Goal: Task Accomplishment & Management: Complete application form

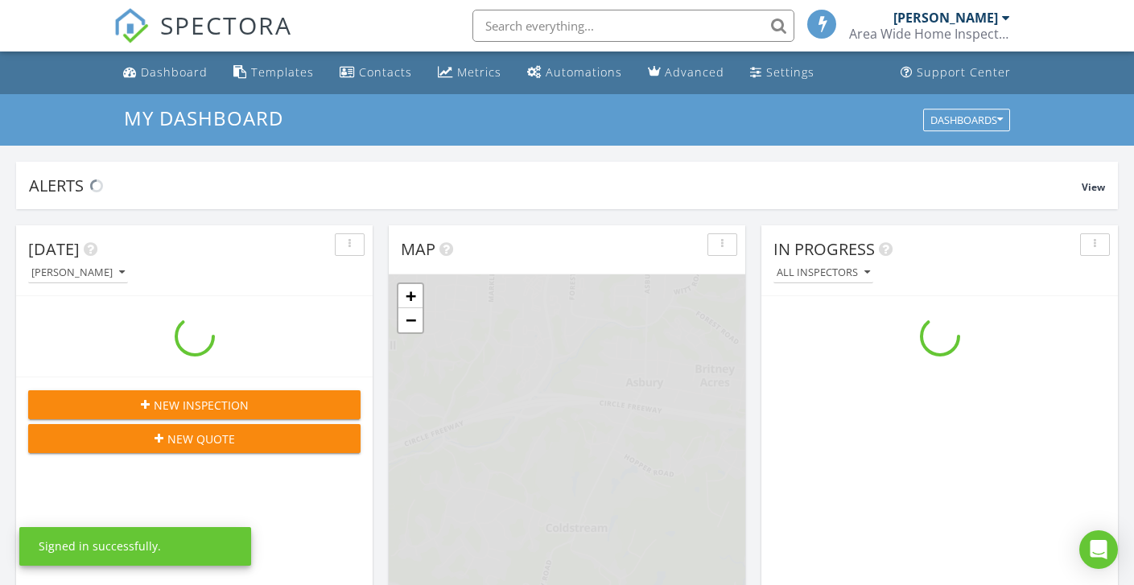
scroll to position [1490, 1159]
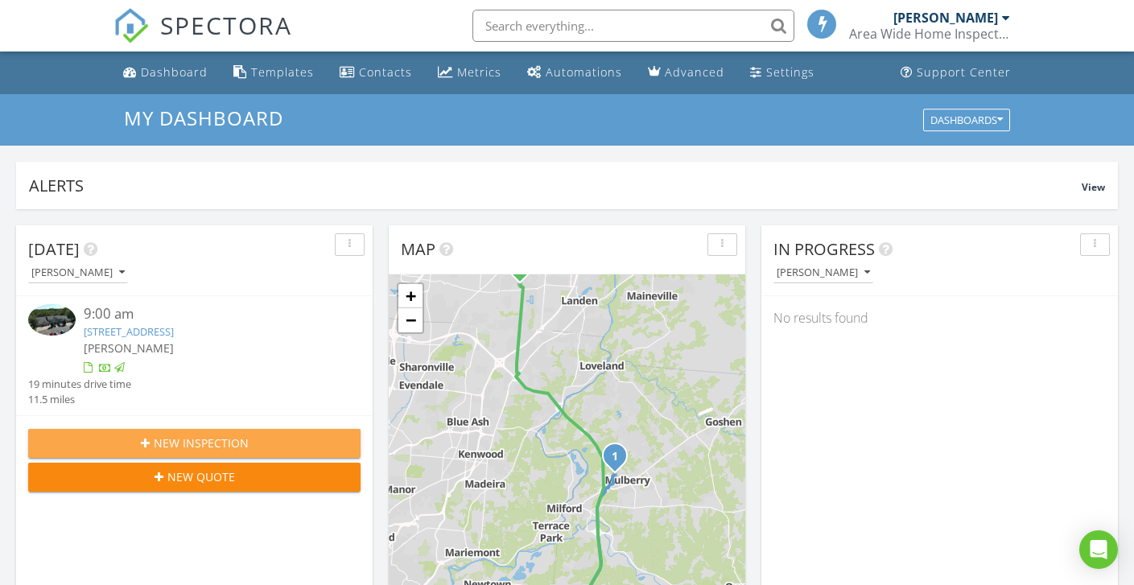
click at [237, 433] on button "New Inspection" at bounding box center [194, 443] width 333 height 29
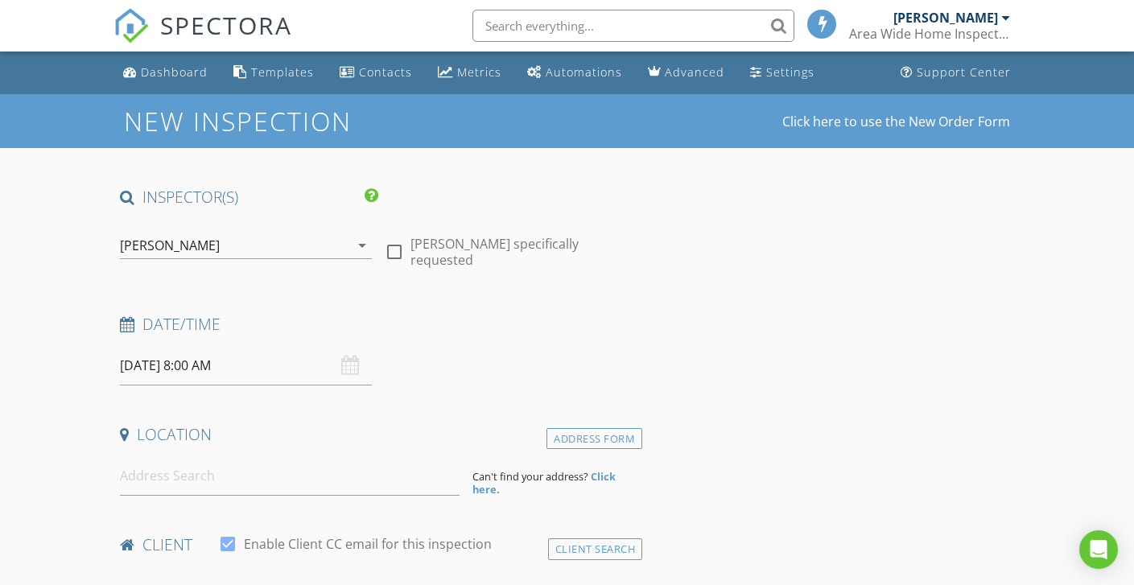
click at [134, 359] on input "[DATE] 8:00 AM" at bounding box center [246, 365] width 252 height 39
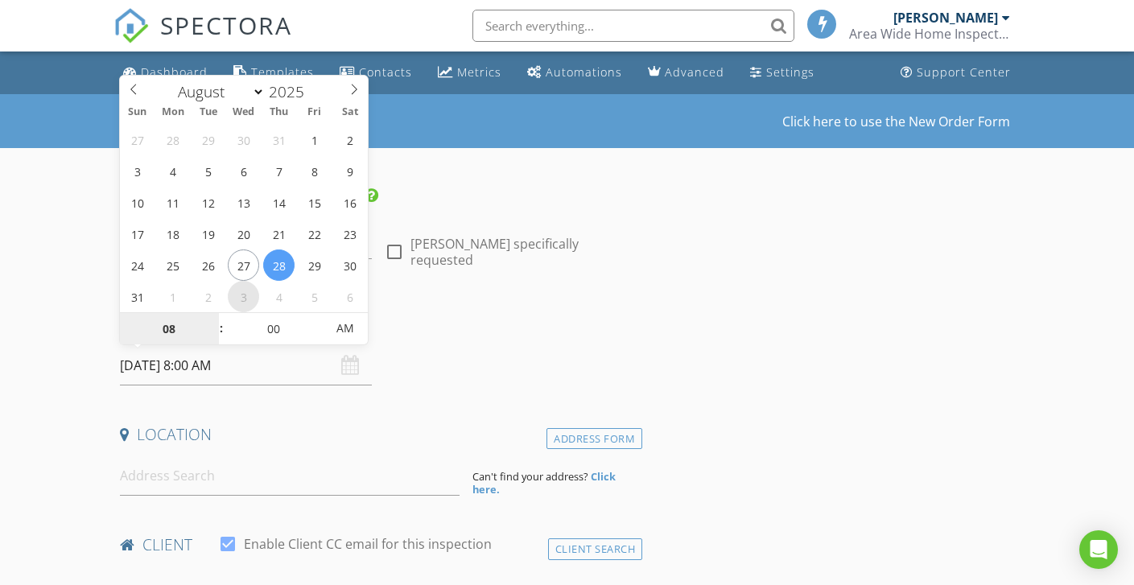
select select "8"
type input "09/03/2025 8:00 AM"
type input "09"
type input "09/03/2025 9:00 AM"
click at [213, 315] on span at bounding box center [213, 321] width 11 height 16
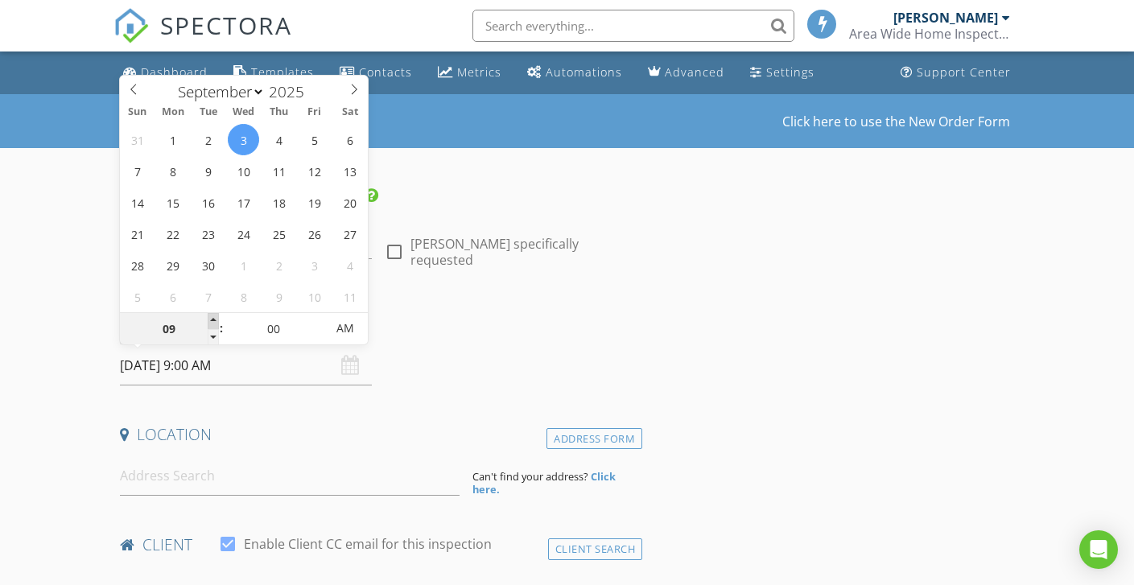
type input "10"
type input "09/03/2025 10:00 AM"
click at [213, 315] on span at bounding box center [213, 321] width 11 height 16
type input "05"
type input "09/03/2025 10:05 AM"
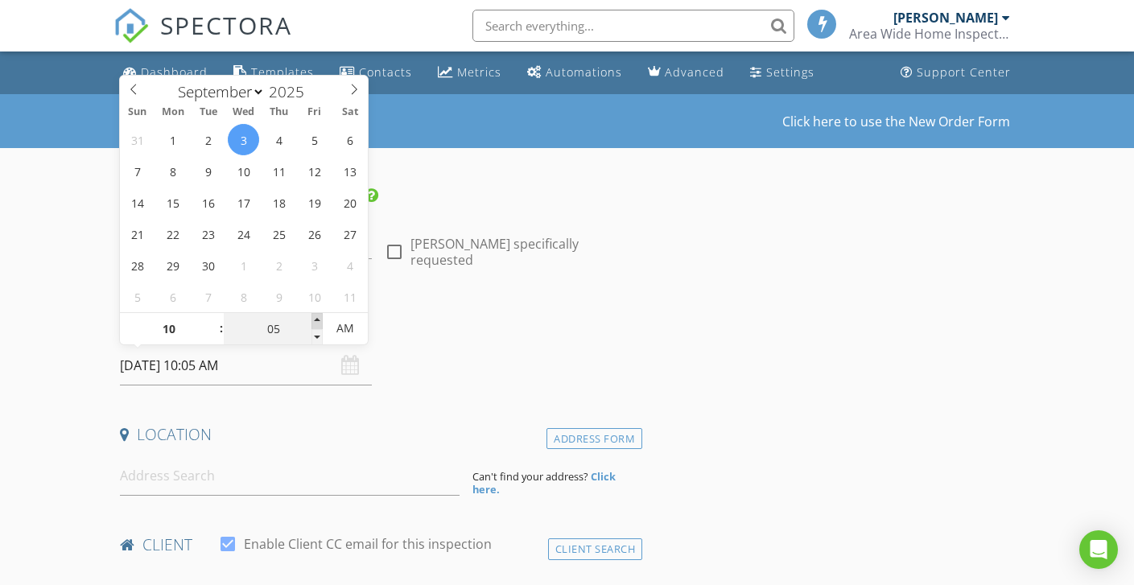
click at [320, 316] on span at bounding box center [317, 321] width 11 height 16
type input "10"
type input "09/03/2025 10:10 AM"
click at [320, 316] on span at bounding box center [317, 321] width 11 height 16
type input "15"
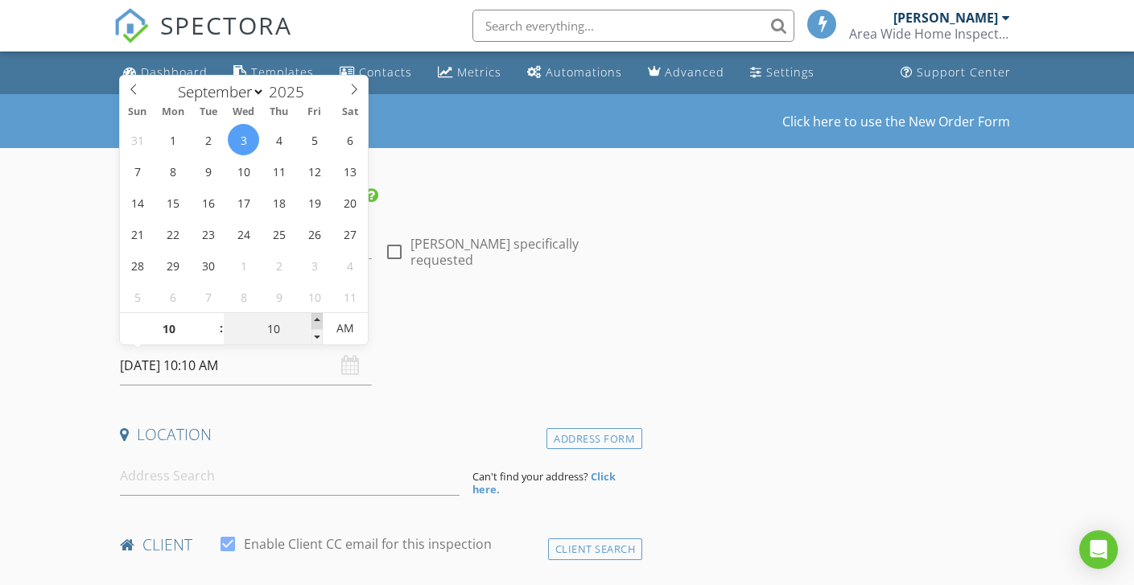
type input "09/03/2025 10:15 AM"
click at [320, 316] on span at bounding box center [317, 321] width 11 height 16
type input "20"
type input "09/03/2025 10:20 AM"
click at [320, 316] on span at bounding box center [317, 321] width 11 height 16
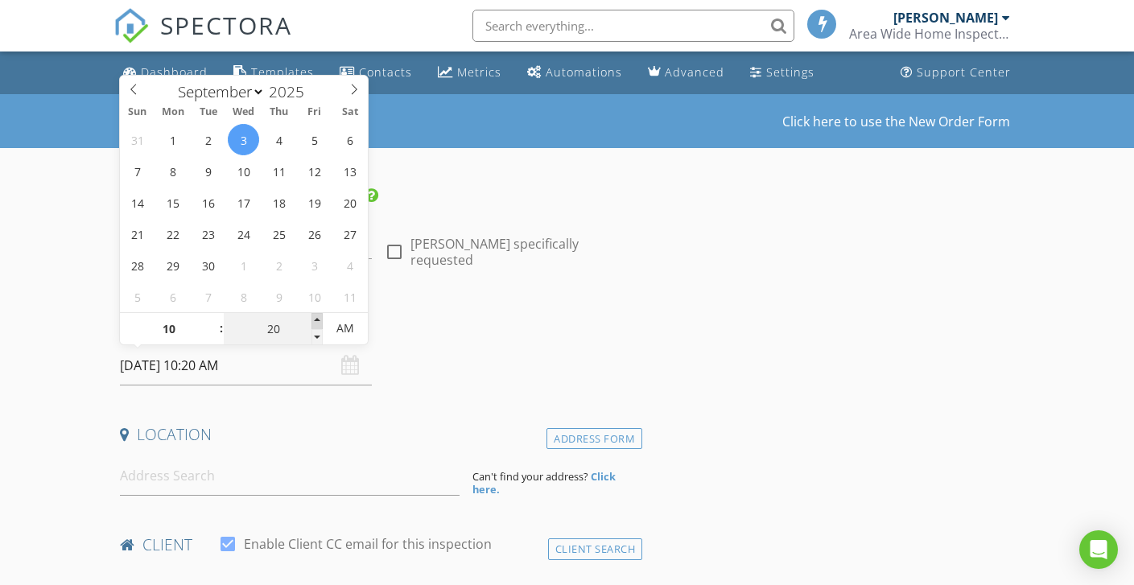
type input "25"
type input "09/03/2025 10:25 AM"
click at [320, 316] on span at bounding box center [317, 321] width 11 height 16
type input "30"
type input "[DATE] 10:30 AM"
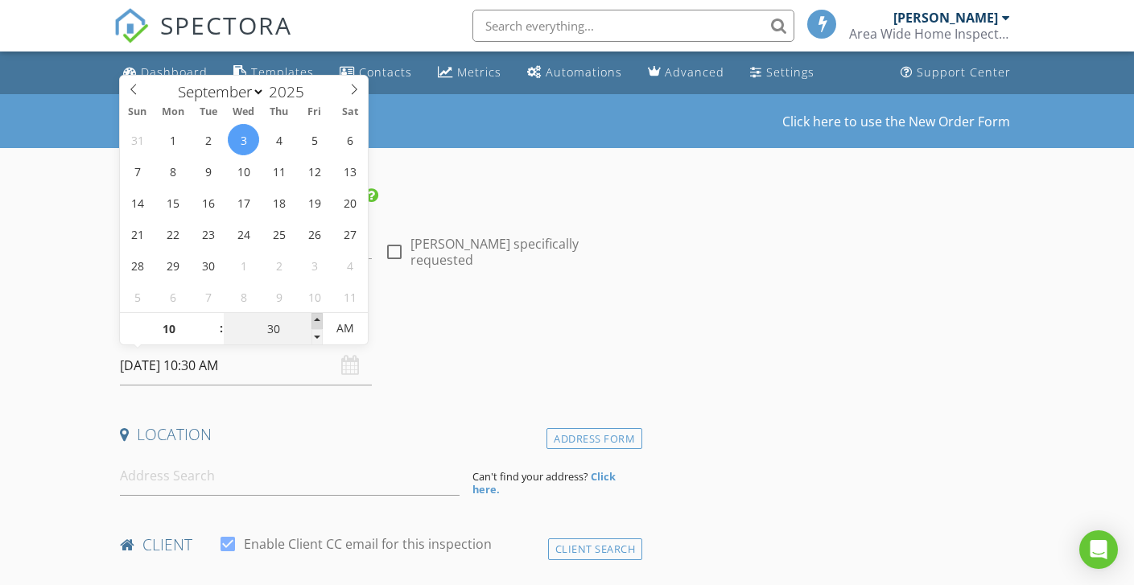
click at [320, 316] on span at bounding box center [317, 321] width 11 height 16
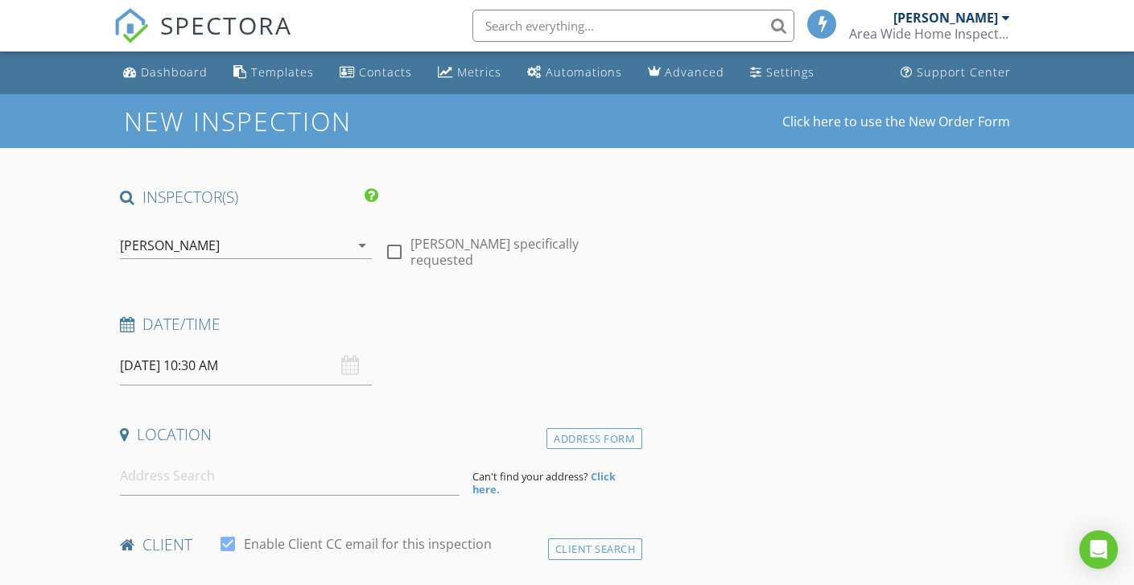
click at [176, 484] on input at bounding box center [290, 476] width 340 height 39
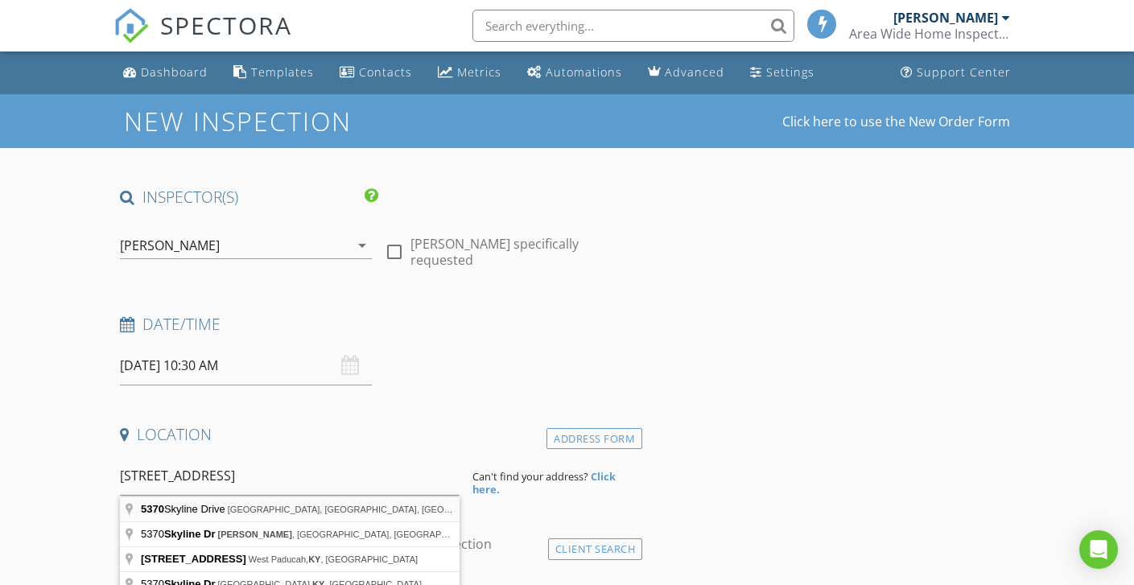
type input "5370 Skyline Drive, Newport, KY, USA"
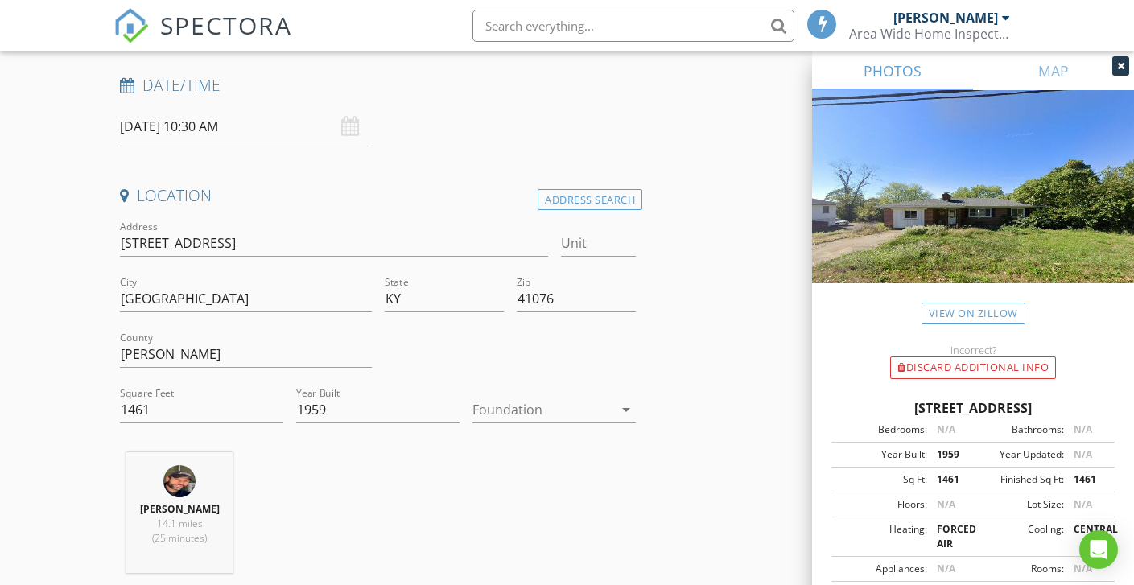
scroll to position [242, 0]
click at [519, 408] on div at bounding box center [543, 408] width 141 height 26
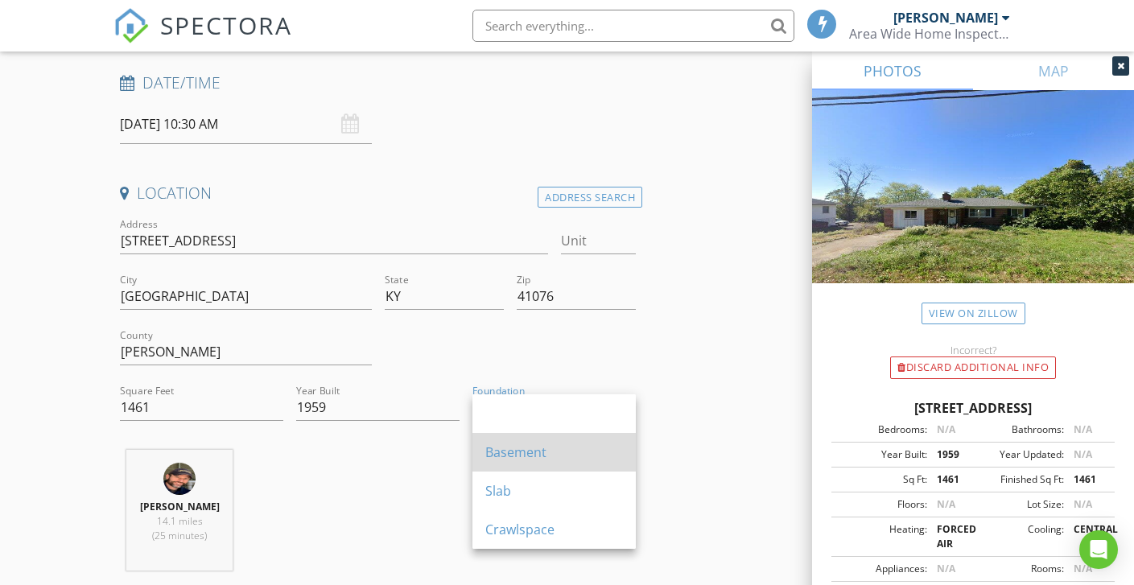
click at [514, 457] on div "Basement" at bounding box center [555, 452] width 138 height 19
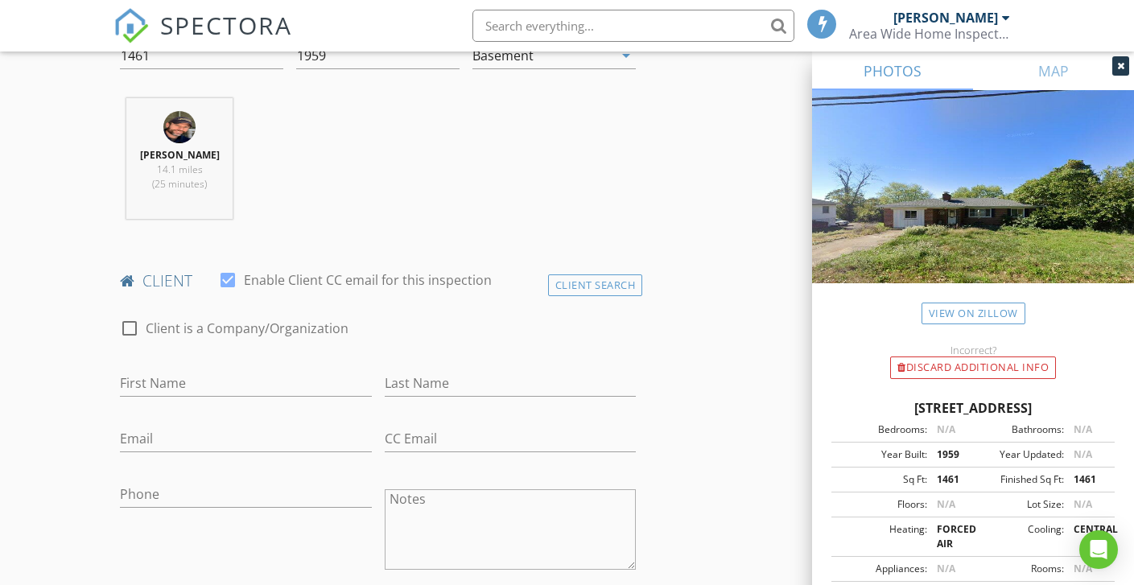
scroll to position [709, 0]
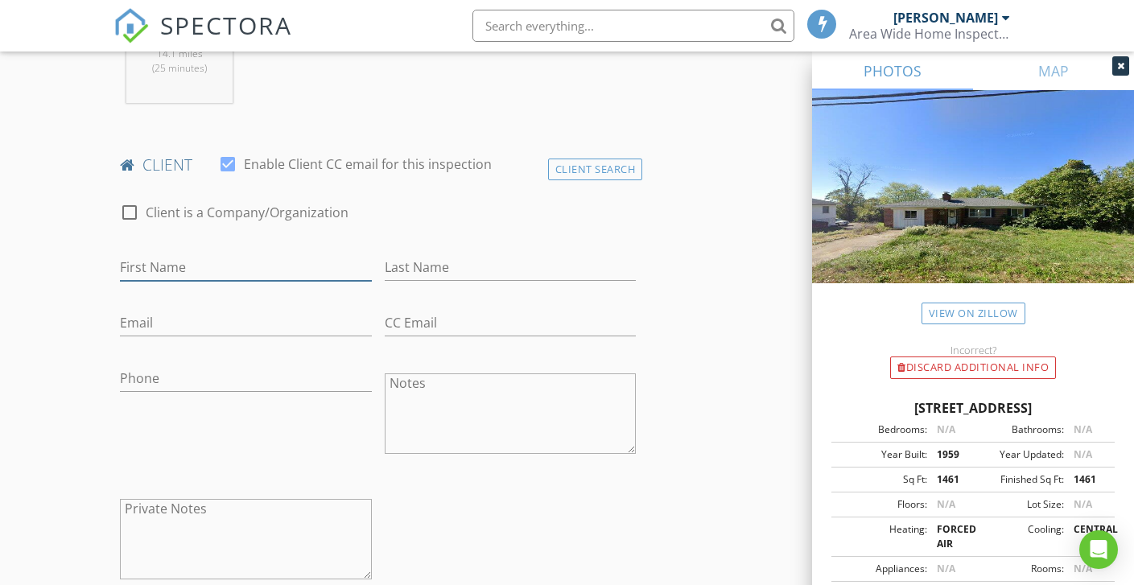
click at [196, 258] on input "First Name" at bounding box center [246, 267] width 252 height 27
type input "Bre"
type input "Peace"
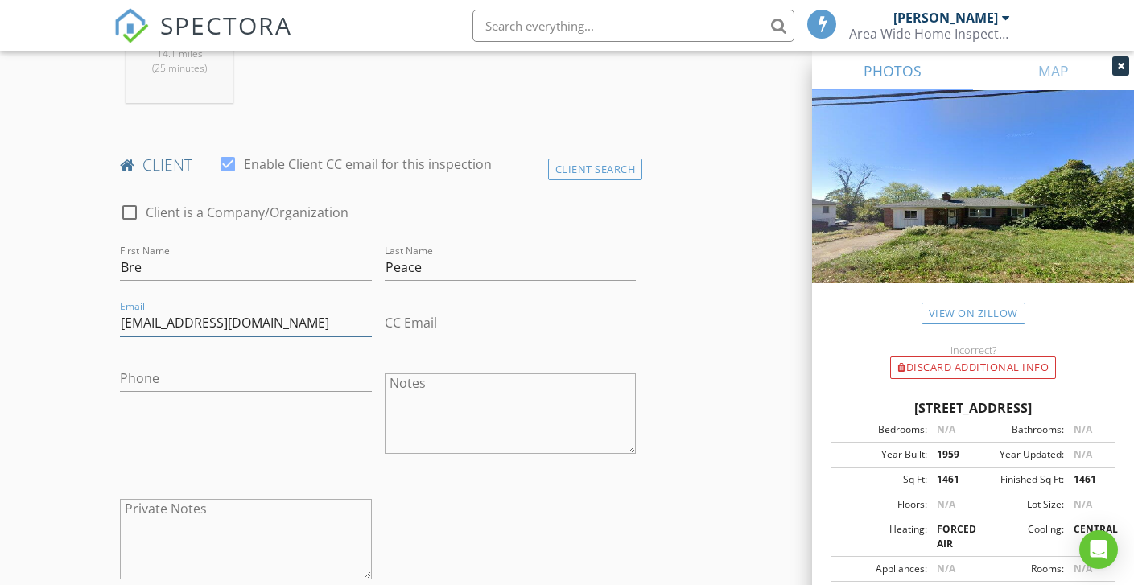
click at [233, 320] on input "brewickersham@1cloud.com" at bounding box center [246, 323] width 252 height 27
type input "[EMAIL_ADDRESS][DOMAIN_NAME]"
click at [252, 373] on input "Phone" at bounding box center [246, 379] width 252 height 27
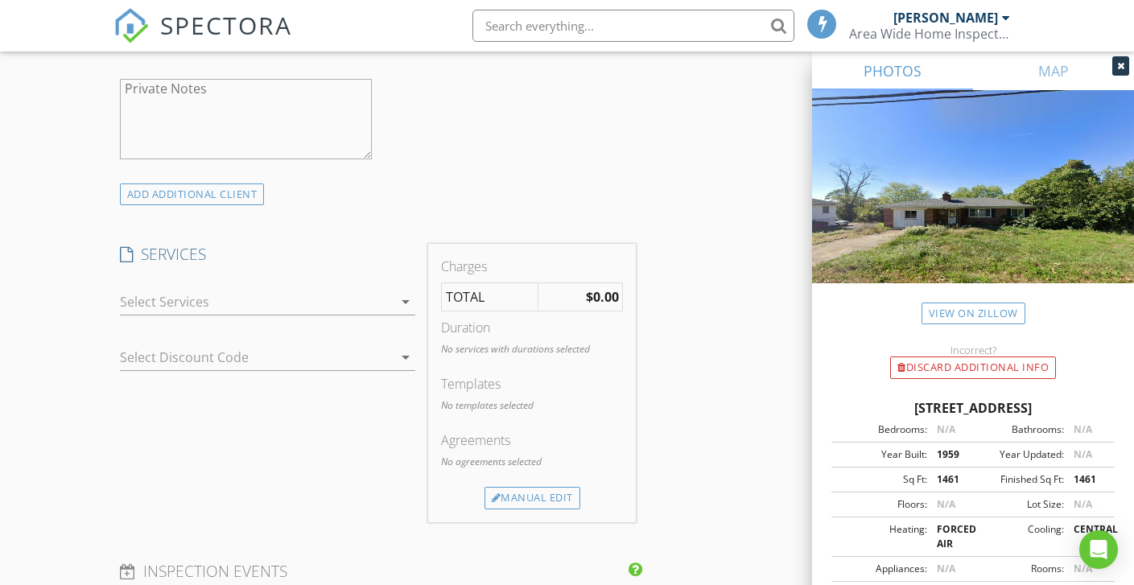
scroll to position [1132, 0]
type input "[PHONE_NUMBER]"
click at [249, 304] on div at bounding box center [257, 300] width 274 height 26
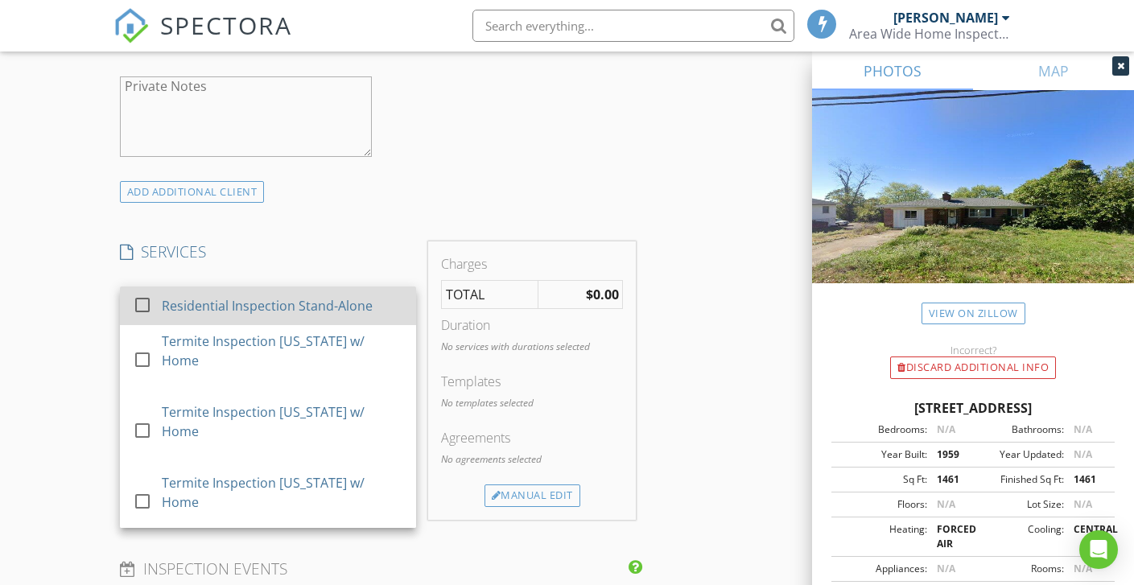
click at [249, 320] on div "Residential Inspection Stand-Alone" at bounding box center [283, 306] width 242 height 32
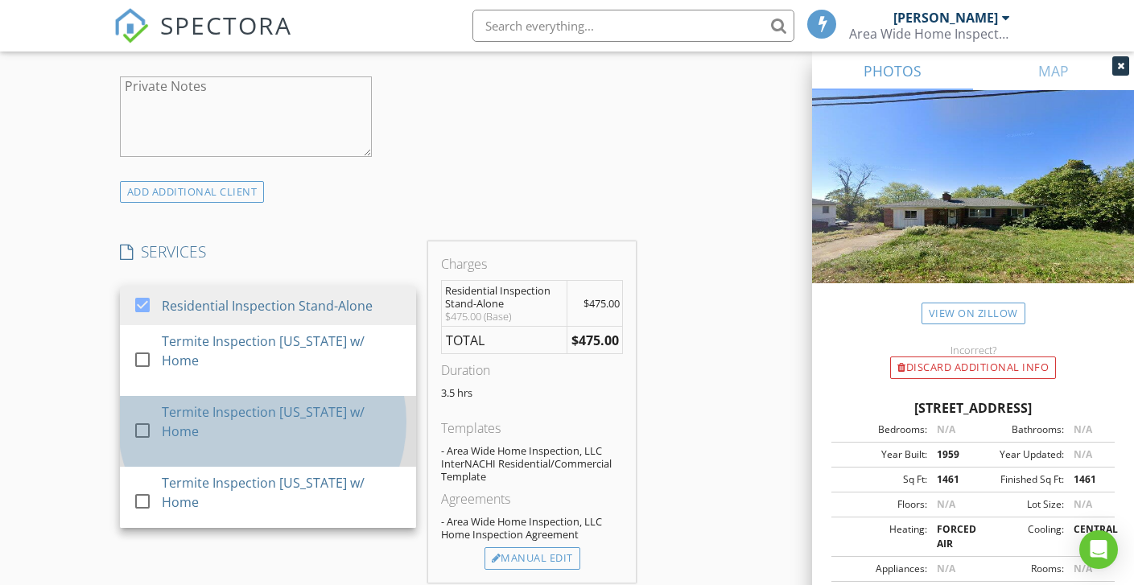
click at [257, 399] on div "Termite Inspection [US_STATE] w/ Home" at bounding box center [283, 431] width 242 height 71
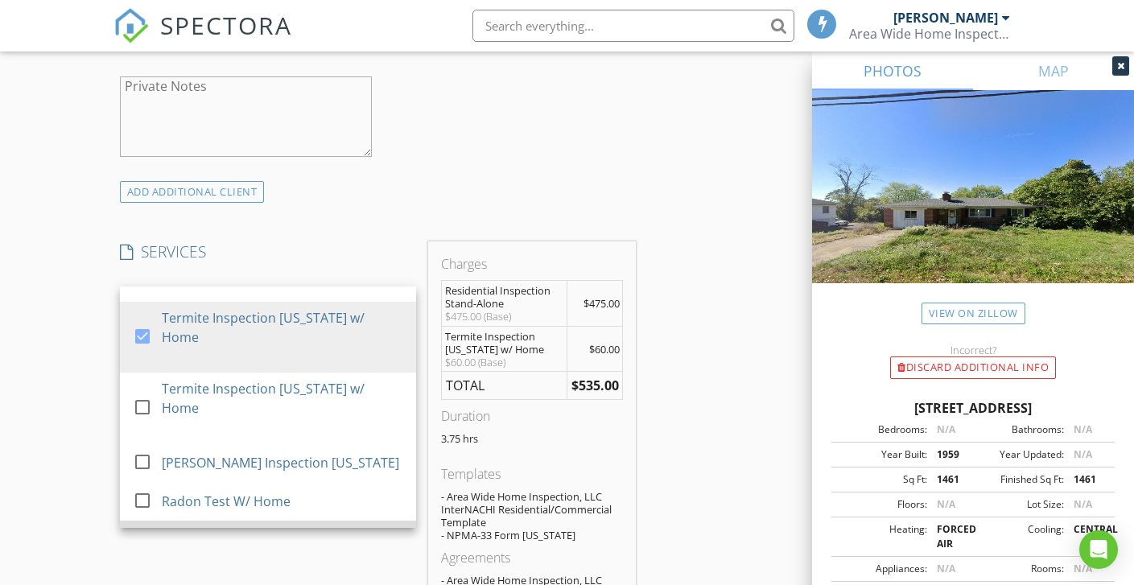
click at [232, 531] on div "Discount for House + Termite" at bounding box center [252, 540] width 180 height 19
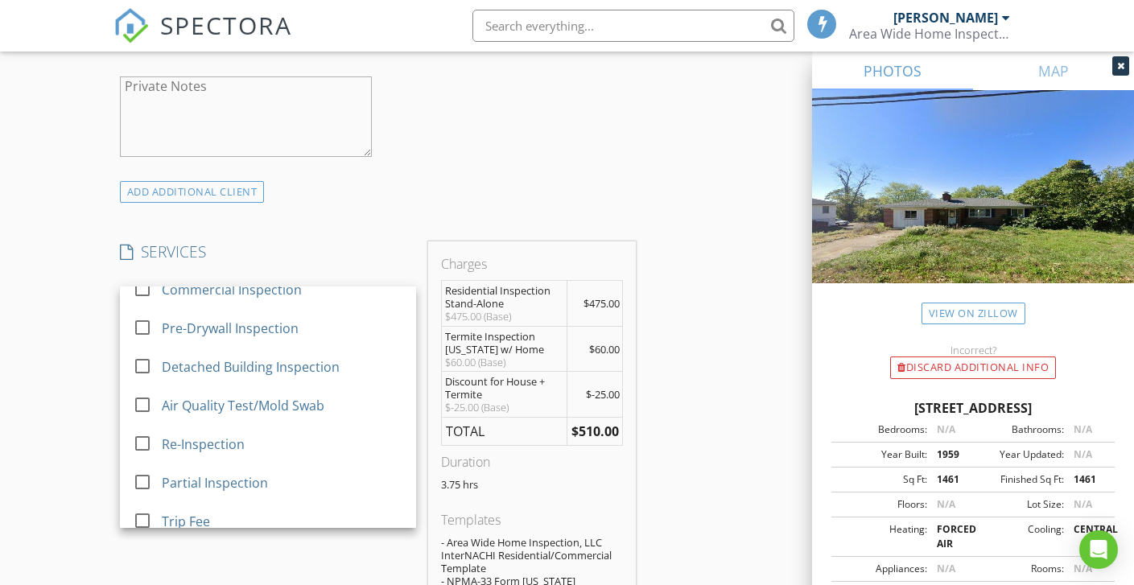
scroll to position [989, 0]
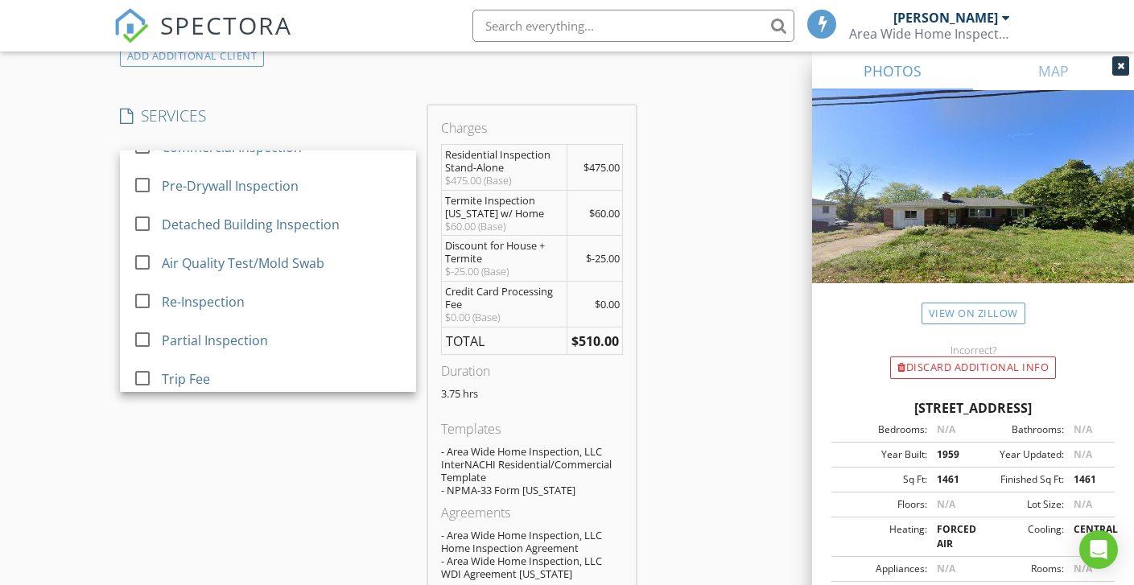
scroll to position [1337, 0]
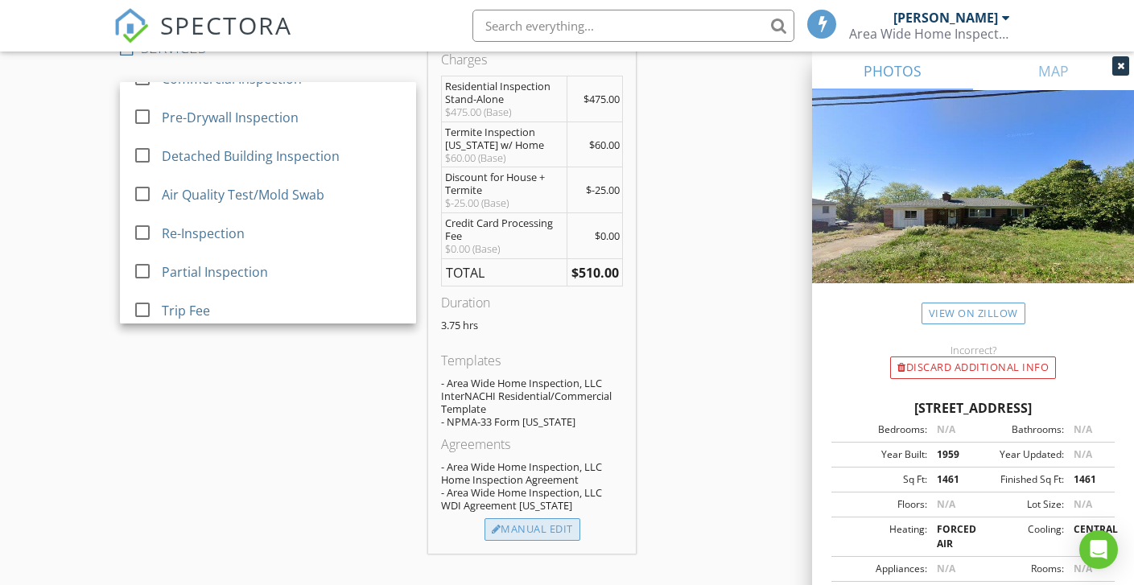
click at [528, 531] on div "Manual Edit" at bounding box center [533, 530] width 96 height 23
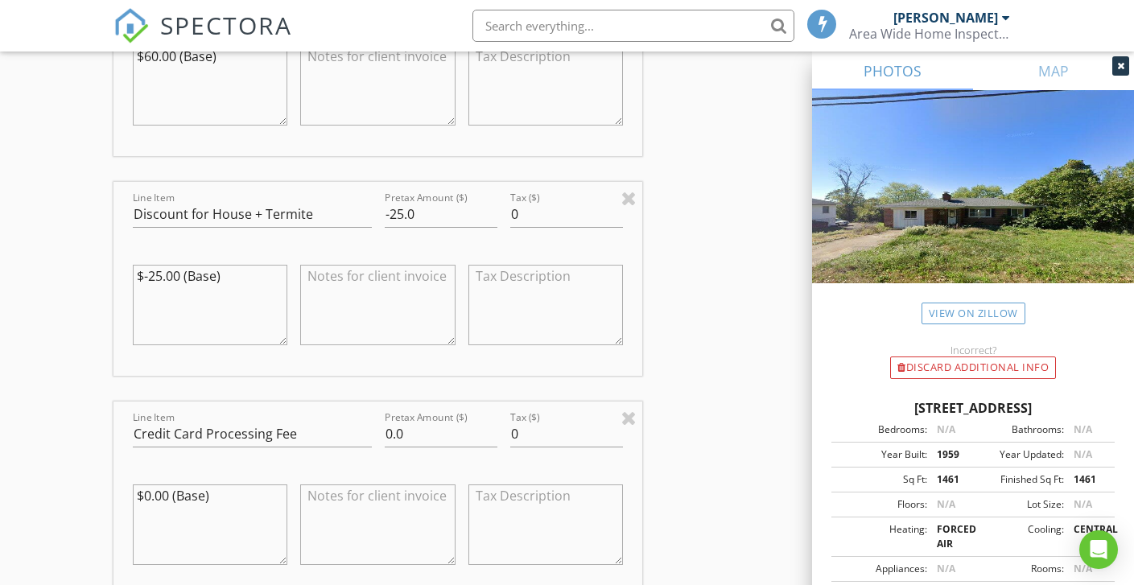
scroll to position [1875, 0]
click at [387, 431] on input "0.0" at bounding box center [441, 433] width 113 height 27
type input "15.30"
click at [395, 467] on div at bounding box center [377, 527] width 155 height 122
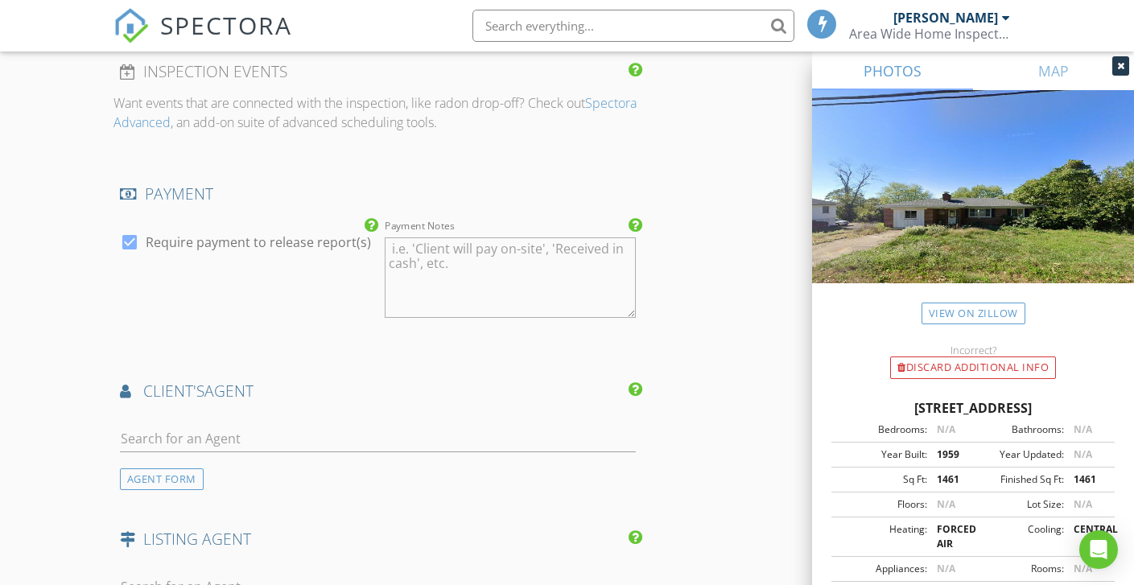
scroll to position [2549, 0]
click at [324, 448] on input "text" at bounding box center [378, 438] width 517 height 27
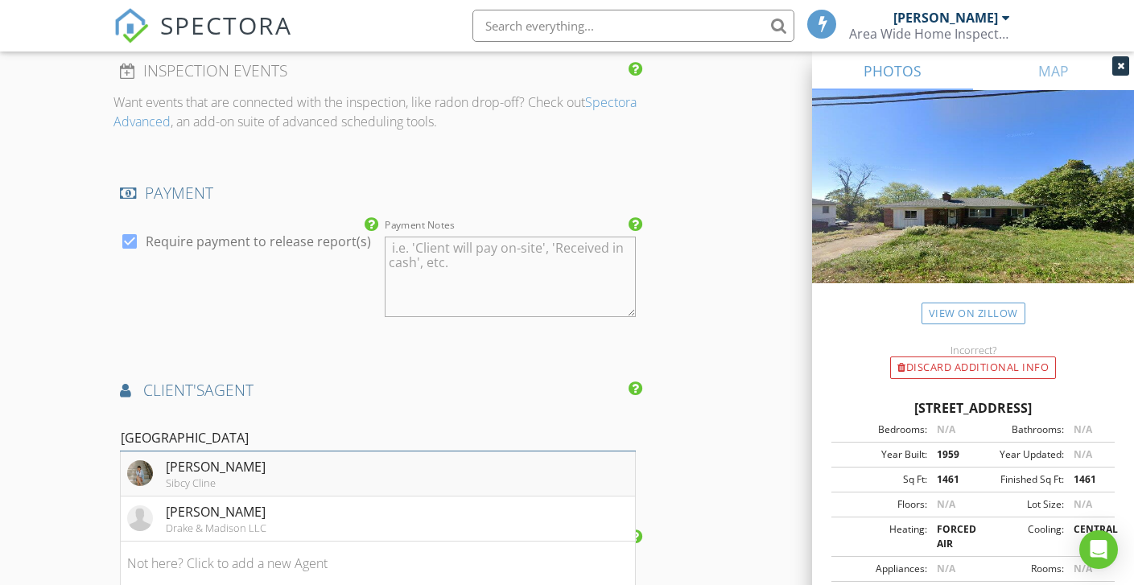
type input "[GEOGRAPHIC_DATA]"
click at [180, 477] on div "Sibcy Cline" at bounding box center [216, 483] width 100 height 13
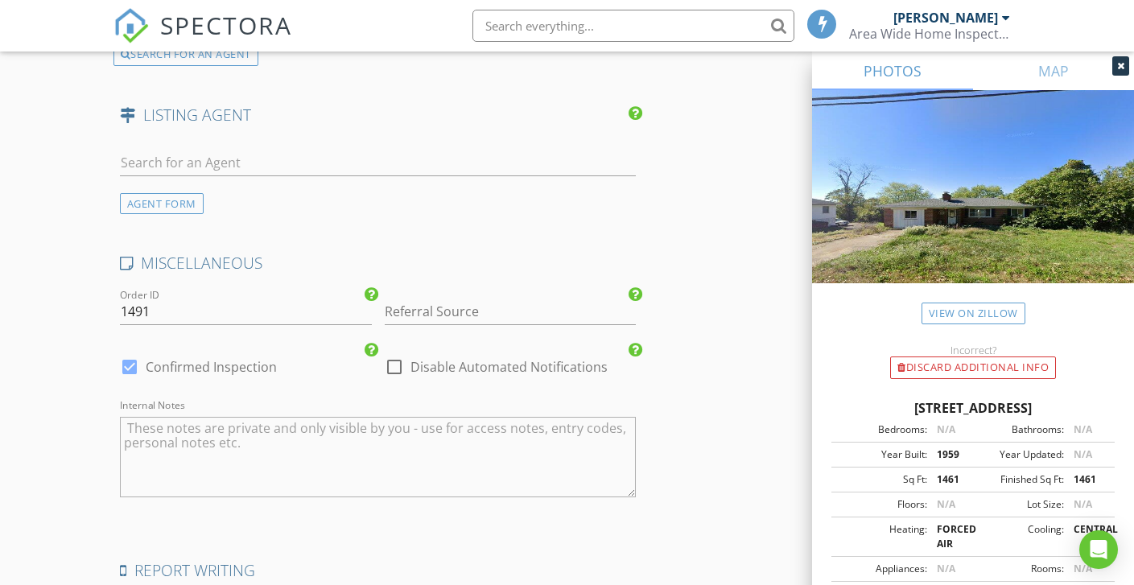
scroll to position [3310, 0]
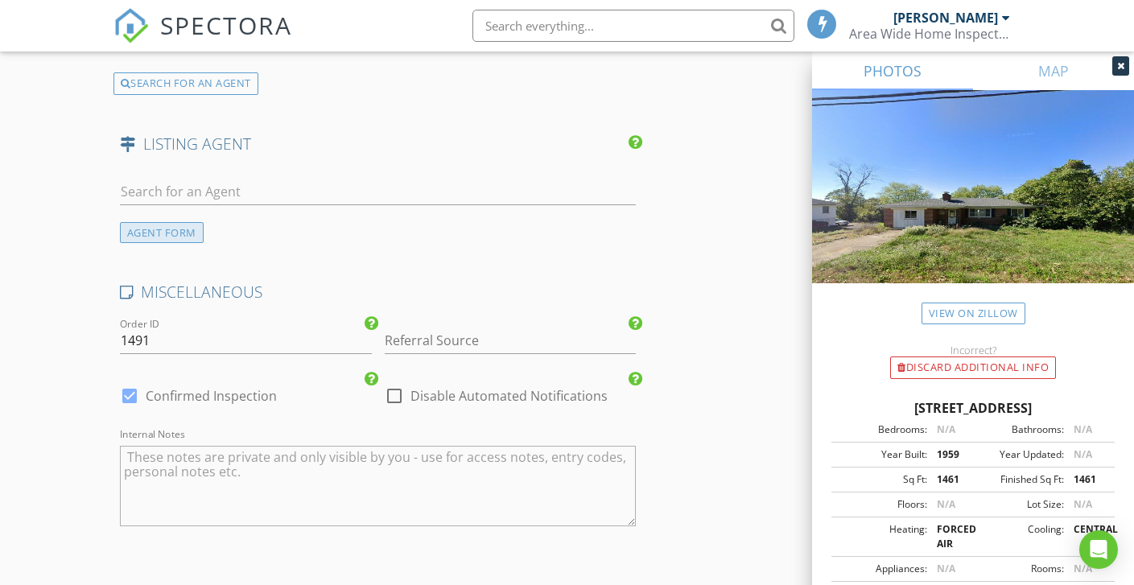
click at [161, 234] on div "AGENT FORM" at bounding box center [162, 233] width 84 height 22
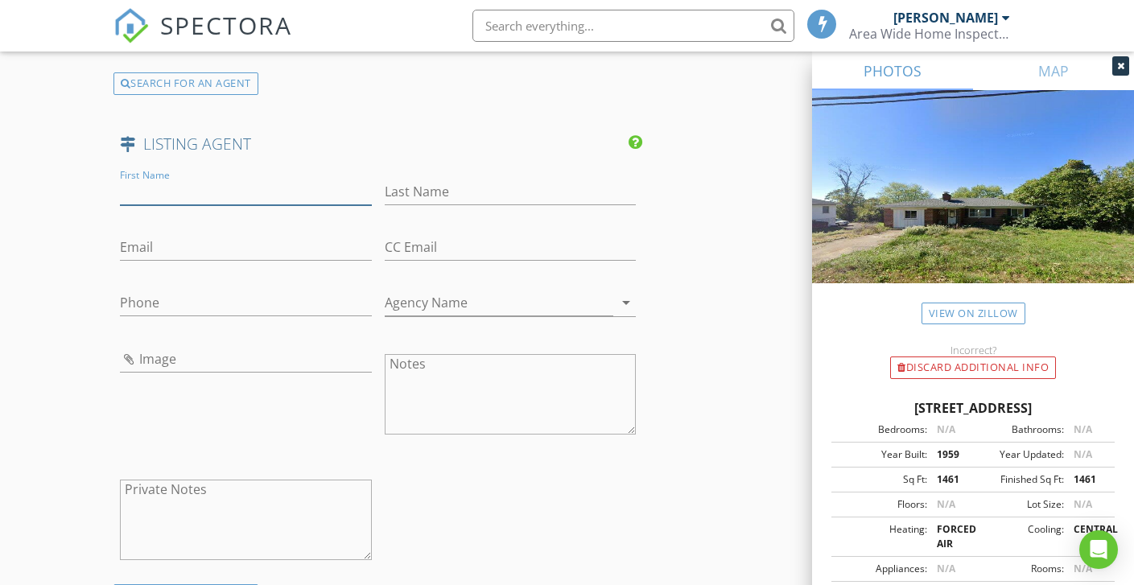
click at [171, 198] on input "First Name" at bounding box center [246, 192] width 252 height 27
type input "Mitch"
type input "Light"
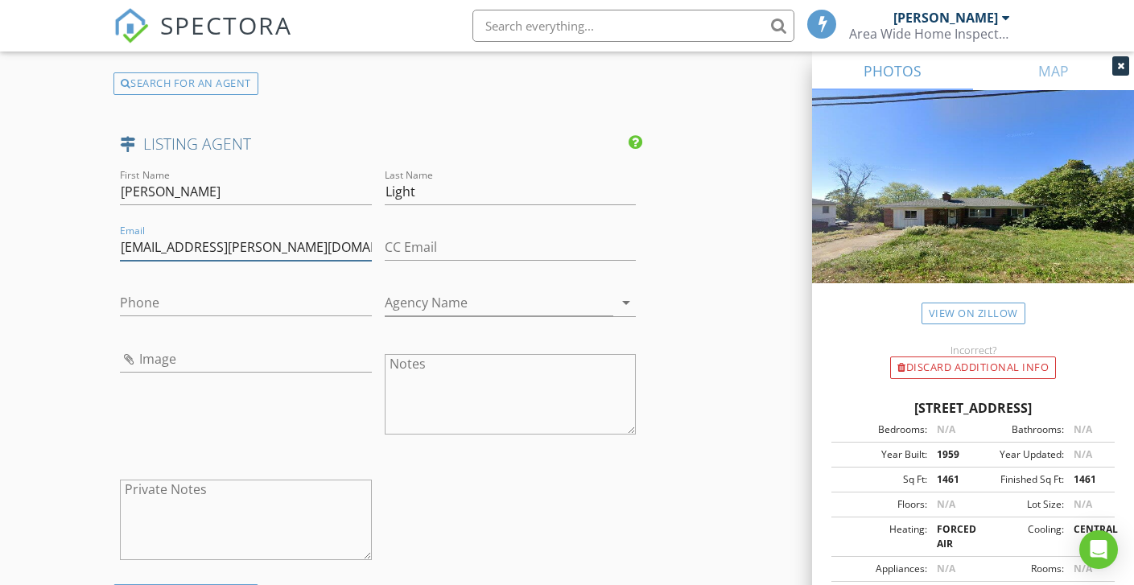
type input "[EMAIL_ADDRESS][PERSON_NAME][DOMAIN_NAME]"
click at [177, 298] on input "Phone" at bounding box center [246, 303] width 252 height 27
type input "[PHONE_NUMBER]"
click at [456, 293] on input "Agency Name" at bounding box center [499, 303] width 229 height 27
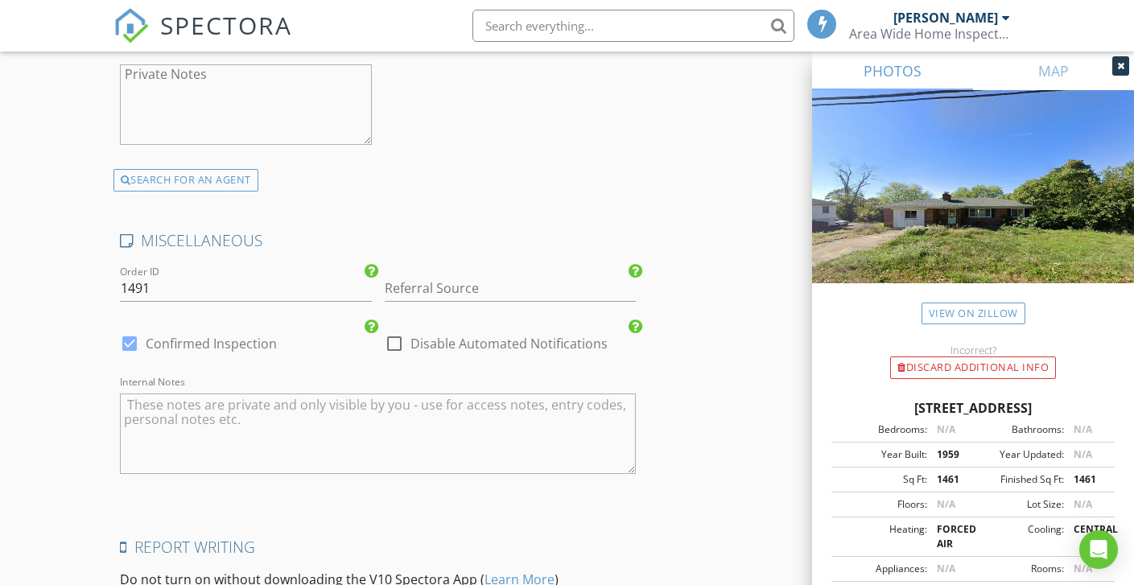
scroll to position [3928, 0]
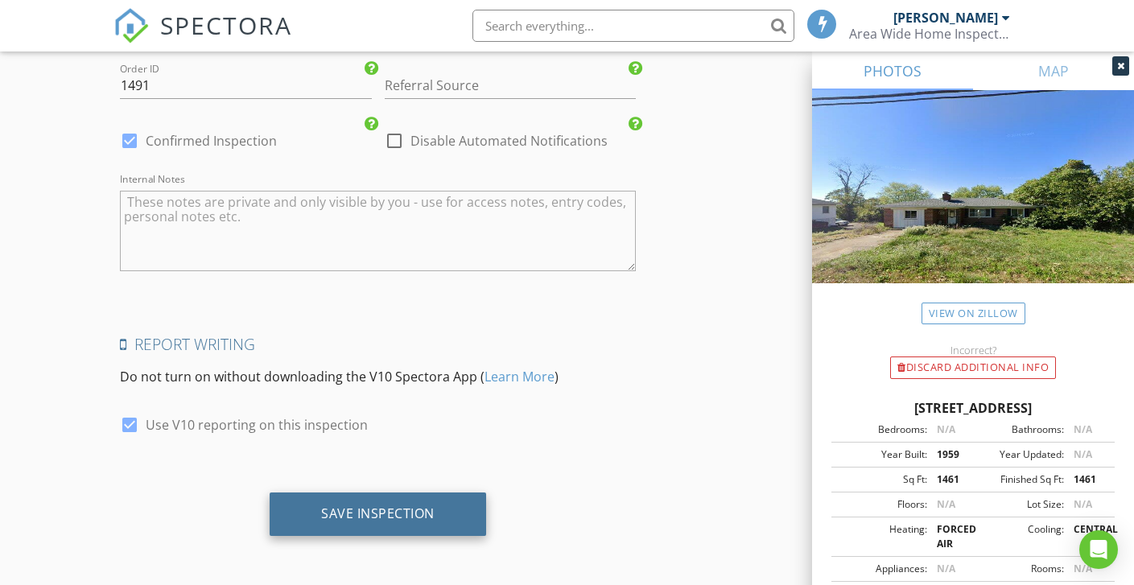
type input "[PERSON_NAME] Realty - CC"
click at [332, 520] on div "Save Inspection" at bounding box center [378, 514] width 114 height 16
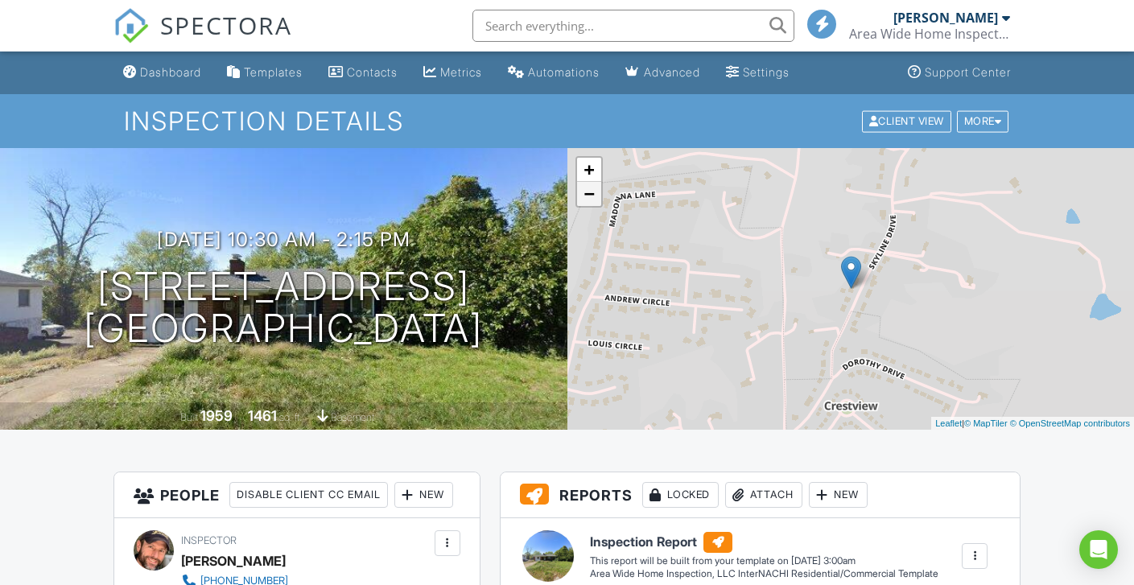
click at [598, 195] on link "−" at bounding box center [589, 194] width 24 height 24
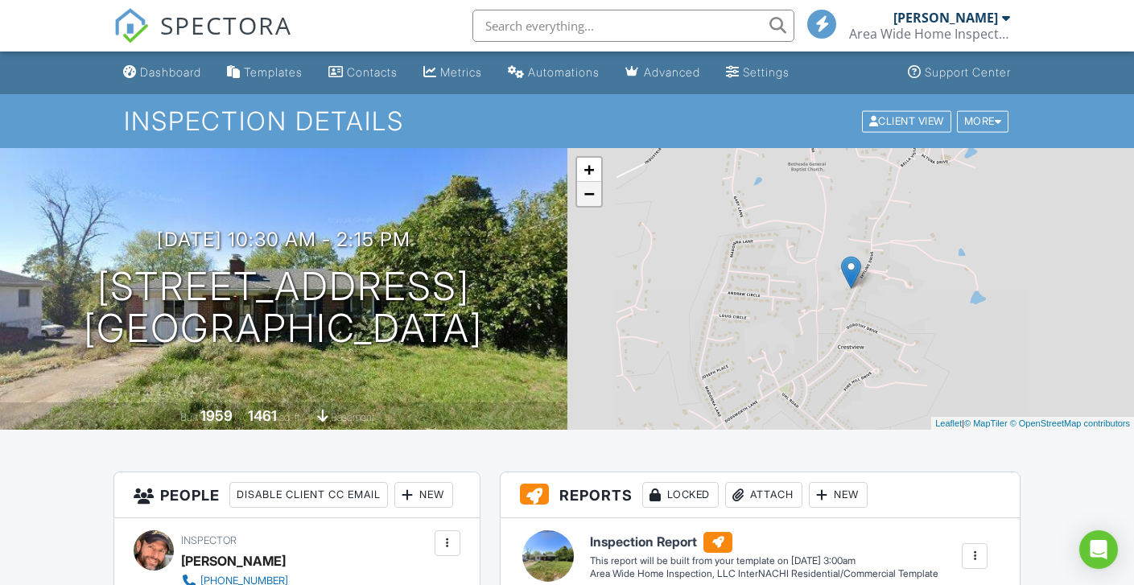
click at [598, 195] on link "−" at bounding box center [589, 194] width 24 height 24
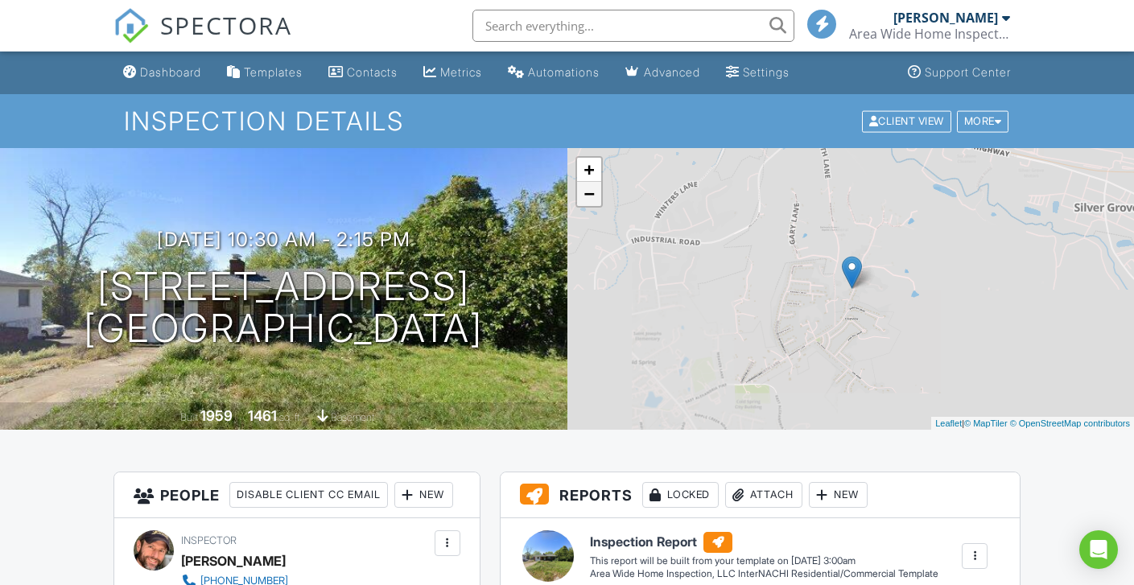
click at [598, 195] on link "−" at bounding box center [589, 194] width 24 height 24
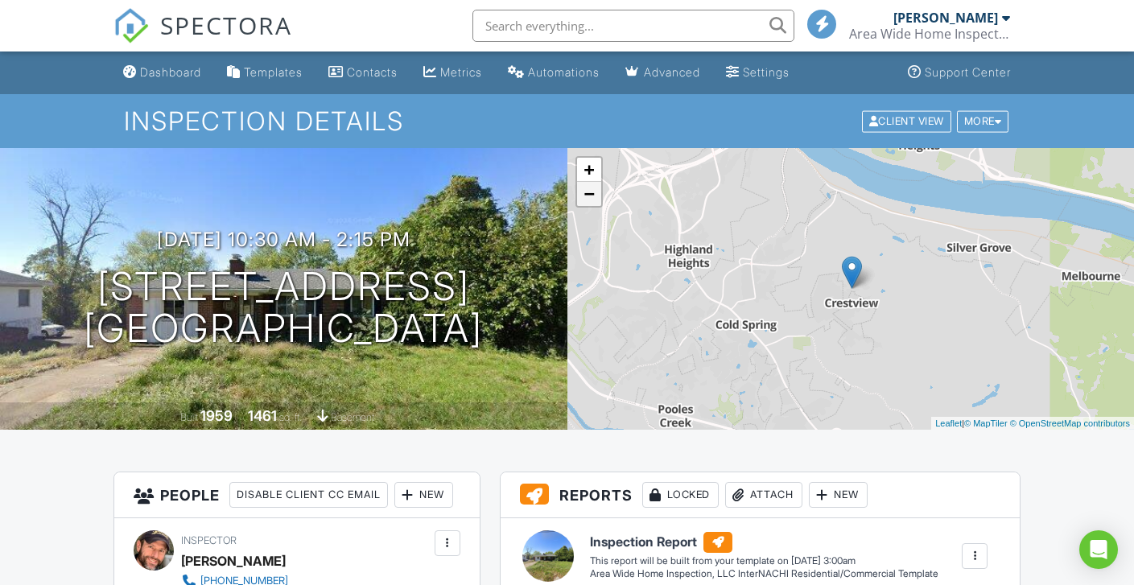
click at [598, 195] on link "−" at bounding box center [589, 194] width 24 height 24
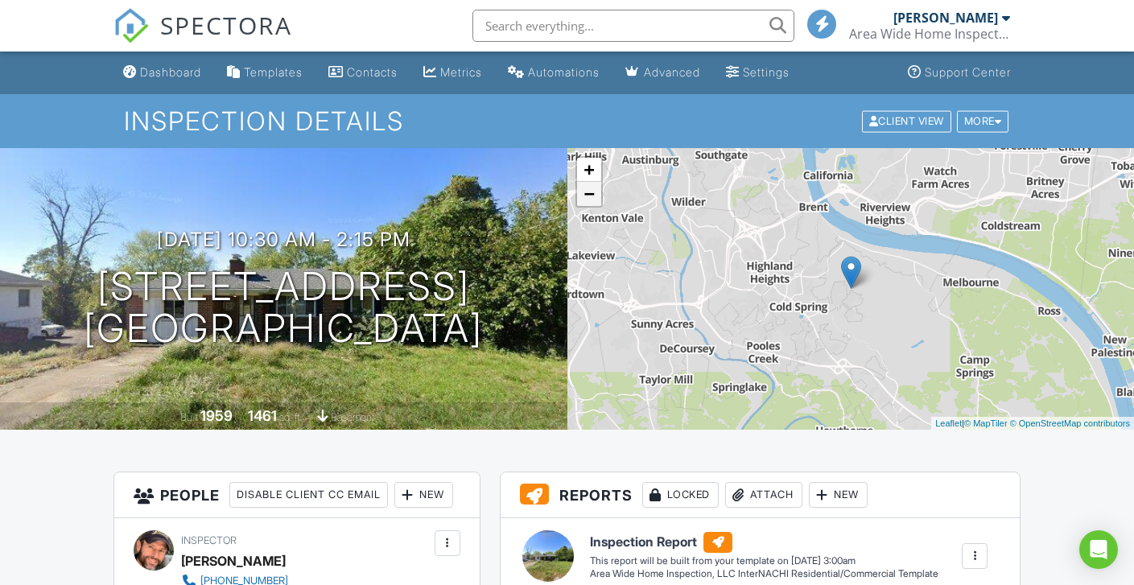
click at [598, 195] on link "−" at bounding box center [589, 194] width 24 height 24
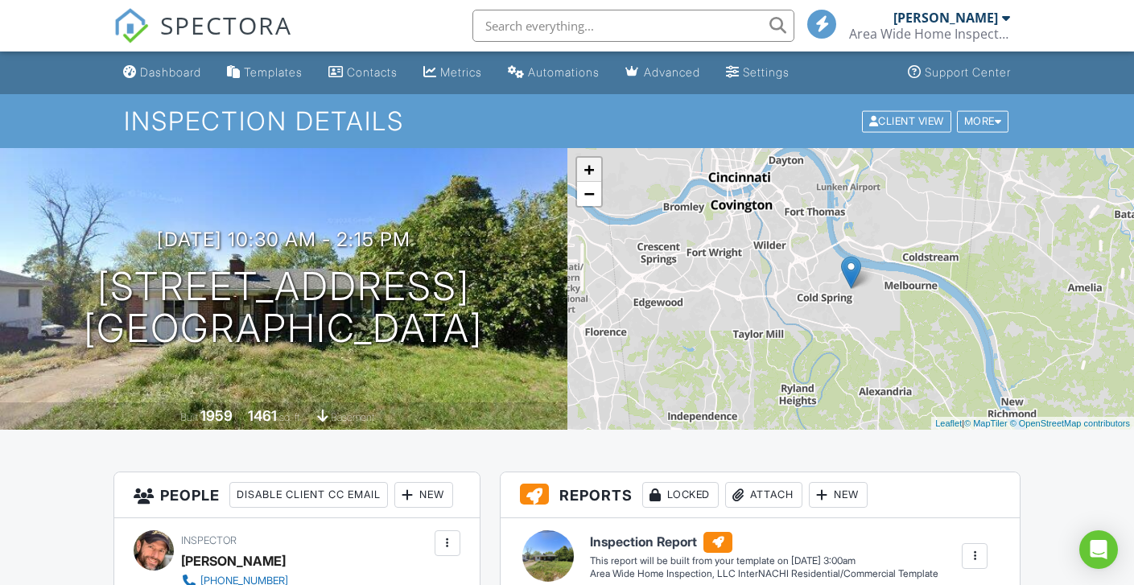
click at [592, 162] on link "+" at bounding box center [589, 170] width 24 height 24
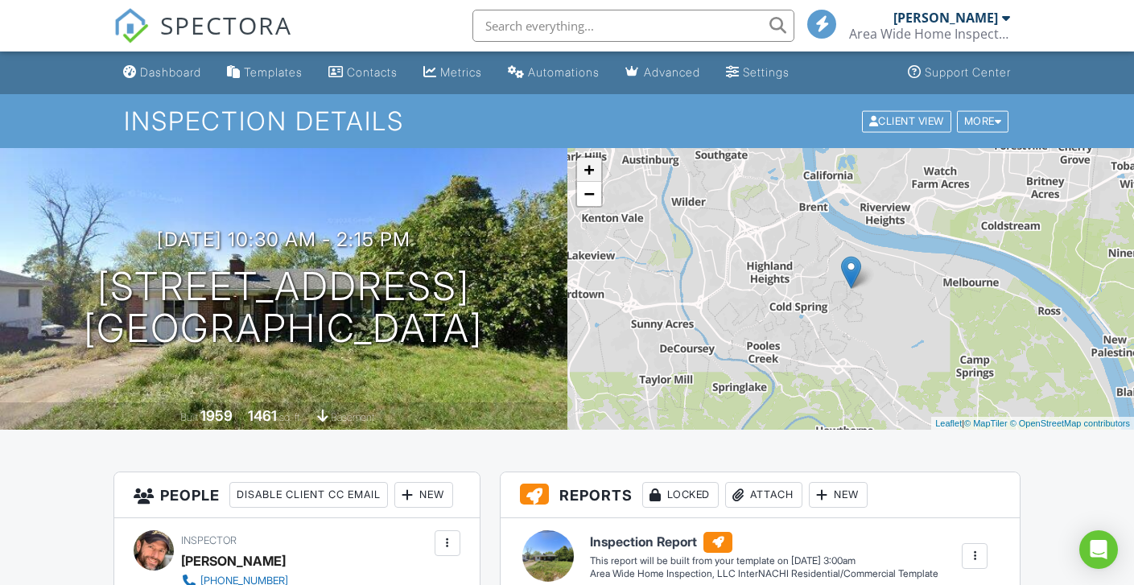
click at [592, 162] on link "+" at bounding box center [589, 170] width 24 height 24
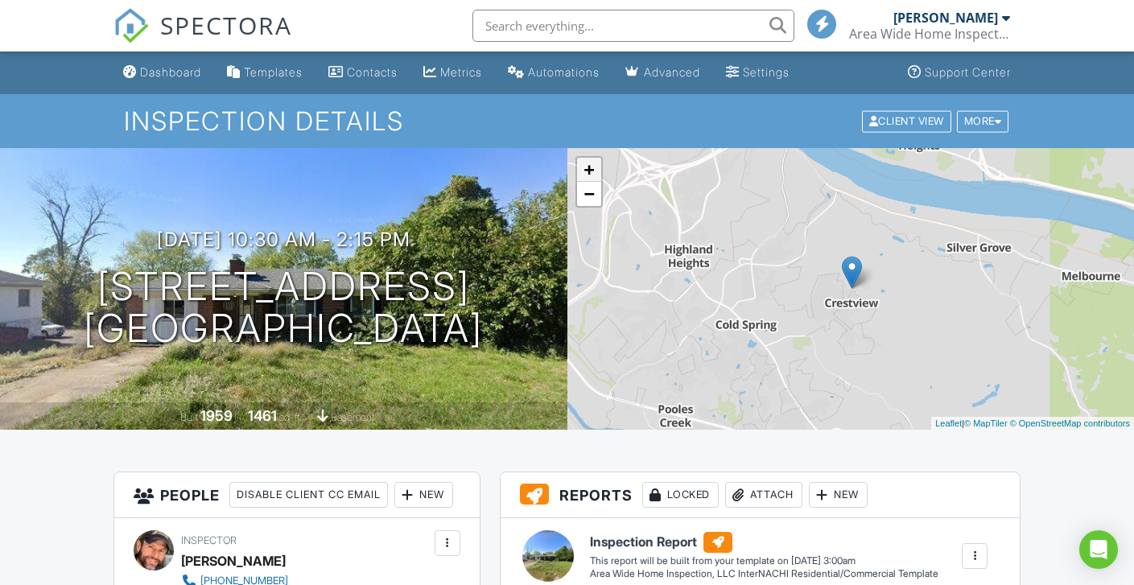
click at [592, 162] on link "+" at bounding box center [589, 170] width 24 height 24
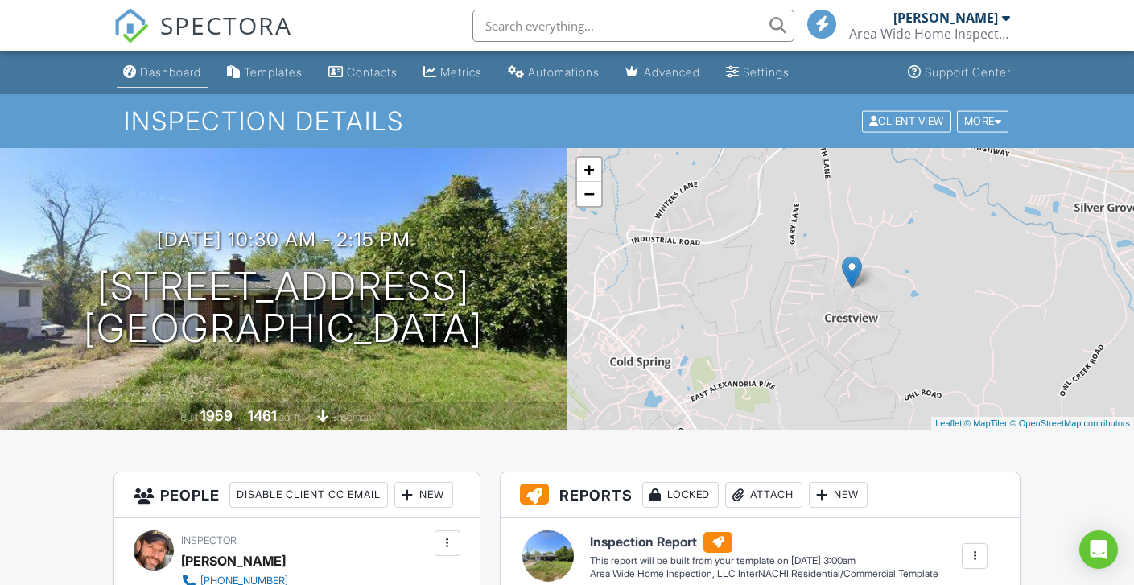
click at [171, 87] on link "Dashboard" at bounding box center [162, 73] width 91 height 30
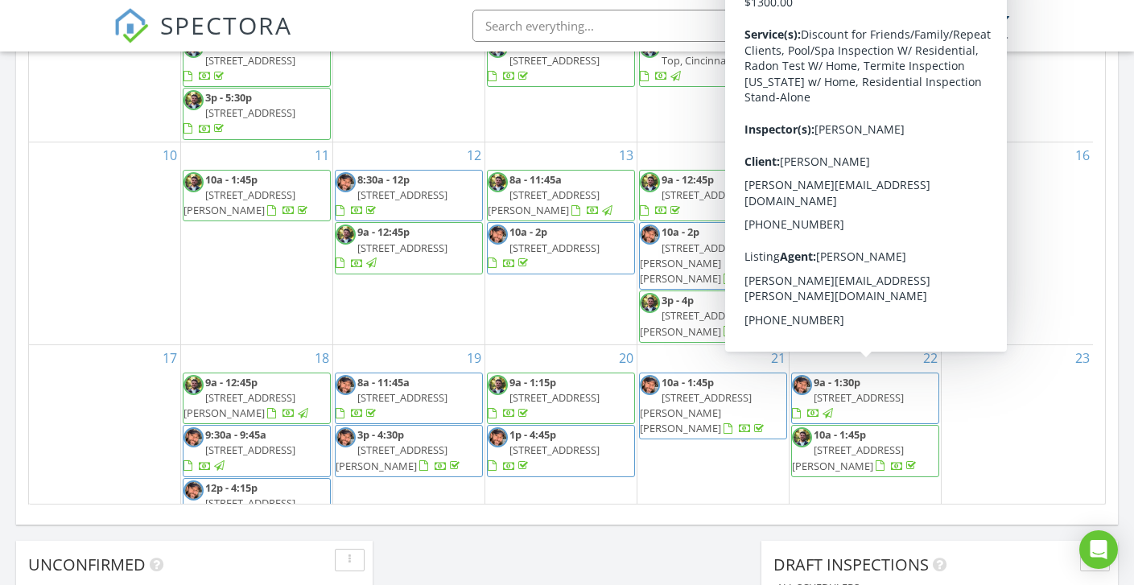
click at [1041, 35] on nav "SPECTORA Adam Crock Area Wide Home Inspection, LLC Role: Inspector Change Role …" at bounding box center [567, 26] width 1134 height 52
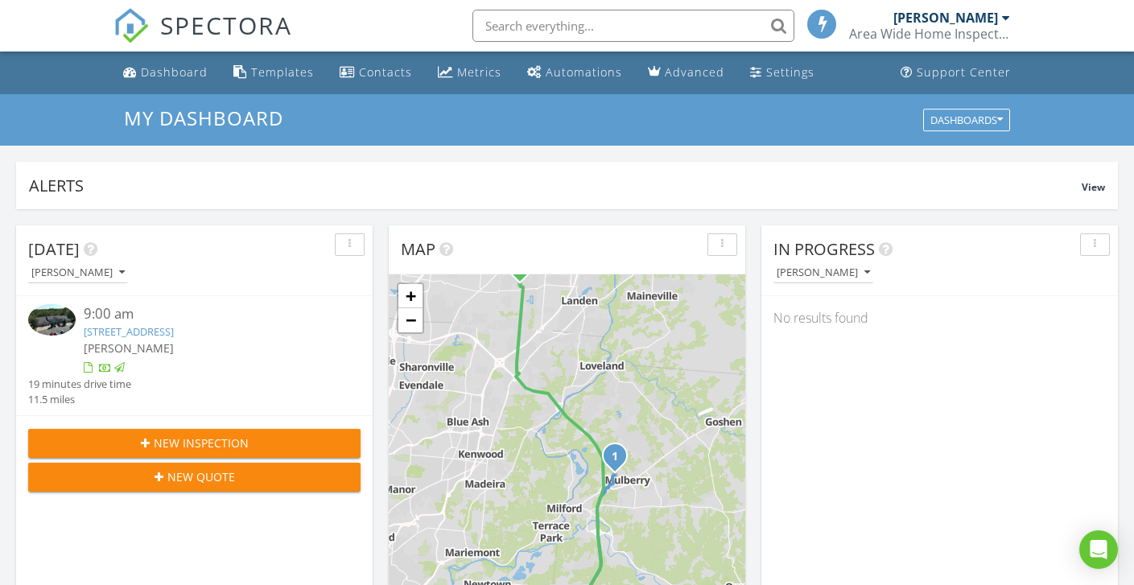
click at [959, 30] on div "Area Wide Home Inspection, LLC" at bounding box center [929, 34] width 161 height 16
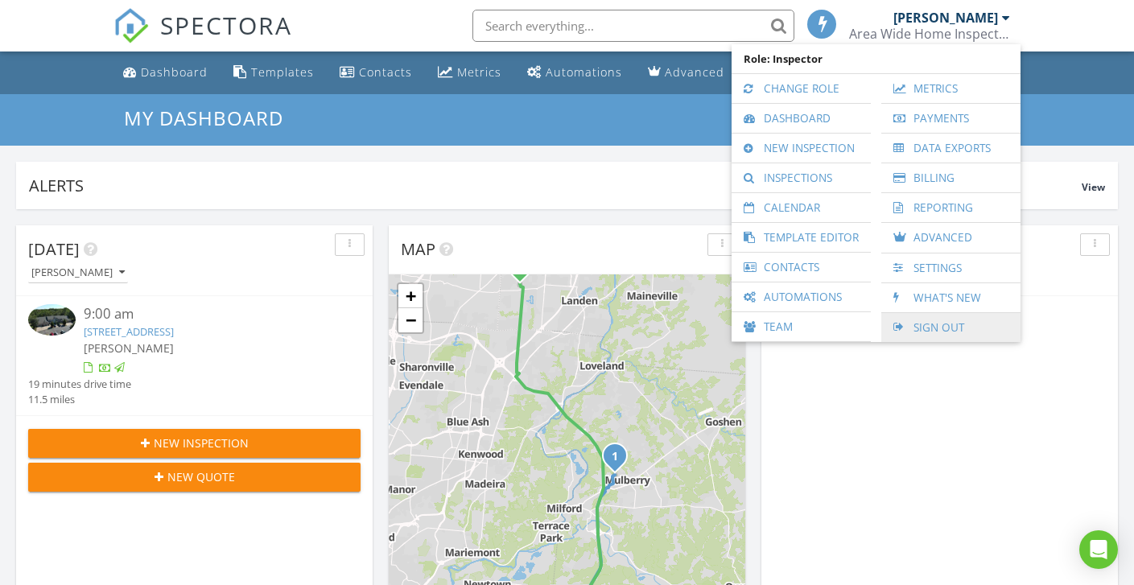
click at [940, 331] on link "Sign Out" at bounding box center [951, 327] width 123 height 29
